Goal: Task Accomplishment & Management: Use online tool/utility

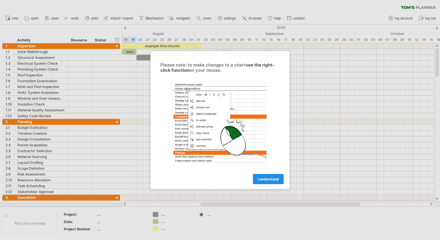
click at [264, 177] on span "I understand" at bounding box center [269, 178] width 22 height 4
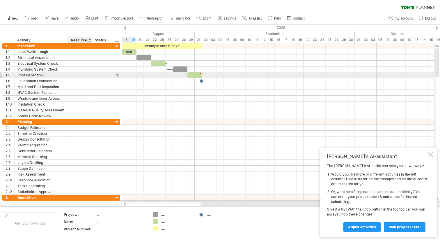
click at [89, 77] on div at bounding box center [80, 75] width 24 height 6
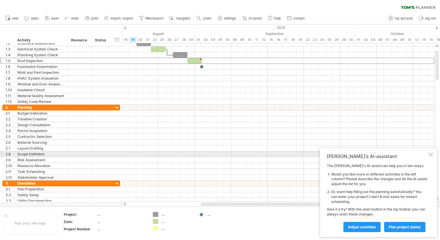
click at [431, 153] on div at bounding box center [430, 154] width 5 height 5
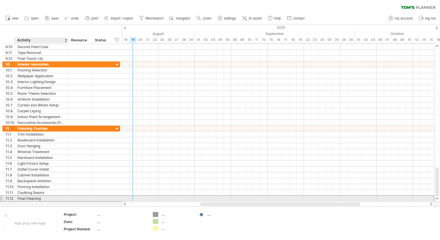
click at [37, 197] on div "Final Cleaning" at bounding box center [41, 198] width 48 height 6
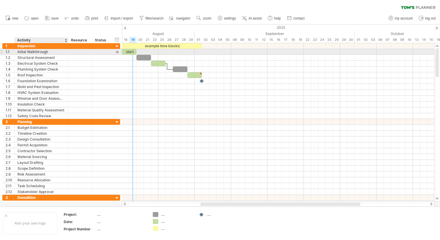
click at [20, 49] on div "Initial Walkthrough" at bounding box center [41, 52] width 48 height 6
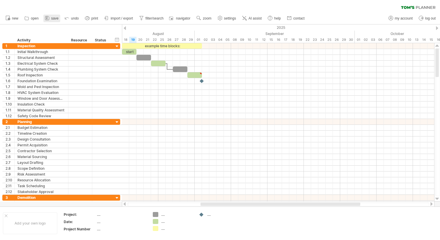
click at [57, 17] on span "save" at bounding box center [54, 18] width 7 height 4
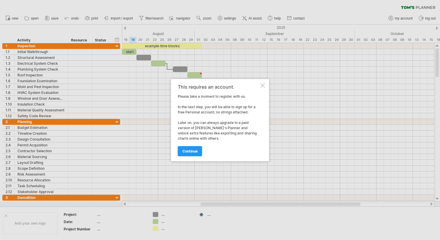
click at [264, 87] on div "This requires an account. Please take a moment to register with us. In the next…" at bounding box center [220, 120] width 98 height 82
click at [263, 86] on div at bounding box center [263, 85] width 5 height 5
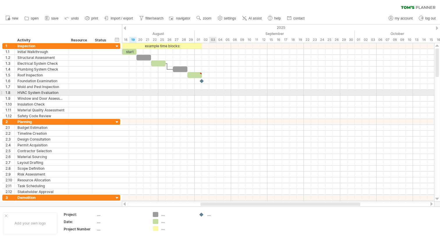
drag, startPoint x: 198, startPoint y: 92, endPoint x: 211, endPoint y: 92, distance: 13.1
click at [211, 92] on div at bounding box center [278, 93] width 312 height 6
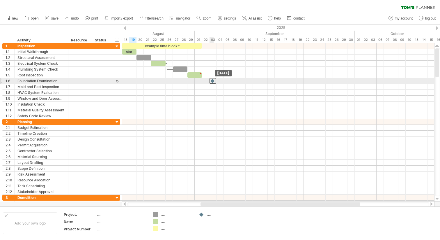
drag, startPoint x: 202, startPoint y: 81, endPoint x: 212, endPoint y: 81, distance: 9.3
click at [212, 81] on div at bounding box center [213, 81] width 6 height 6
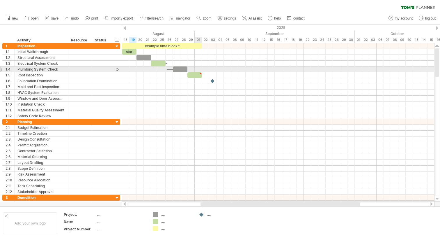
type textarea "**********"
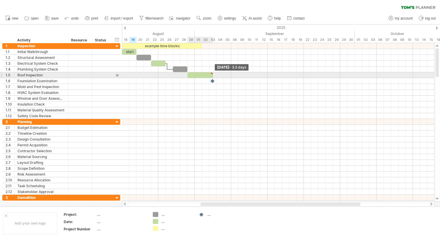
drag, startPoint x: 202, startPoint y: 74, endPoint x: 214, endPoint y: 76, distance: 11.7
click at [214, 76] on span at bounding box center [213, 75] width 2 height 6
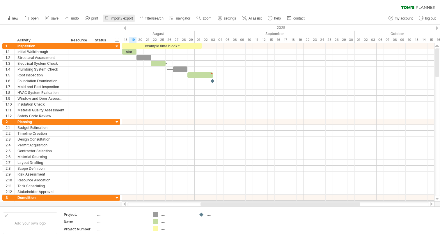
click at [108, 17] on icon at bounding box center [107, 18] width 6 height 6
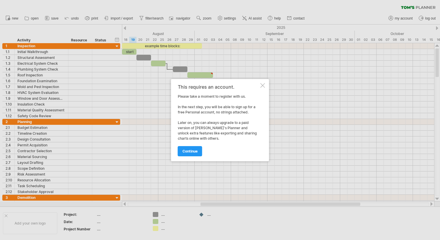
click at [263, 85] on div at bounding box center [263, 85] width 5 height 5
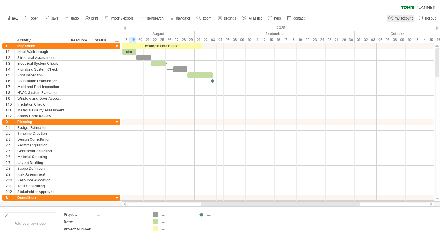
click at [400, 17] on span "my account" at bounding box center [404, 18] width 18 height 4
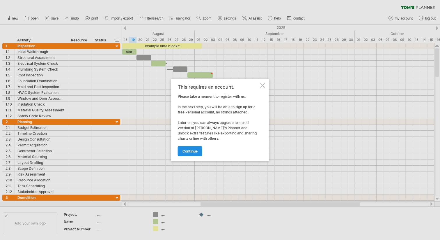
click at [192, 149] on span "continue" at bounding box center [190, 151] width 15 height 4
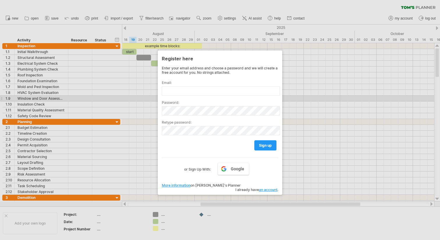
click at [307, 97] on div at bounding box center [220, 120] width 440 height 240
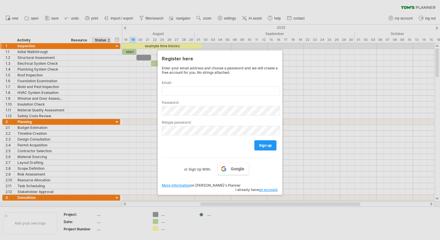
click at [105, 47] on div at bounding box center [220, 120] width 440 height 240
